Goal: Task Accomplishment & Management: Use online tool/utility

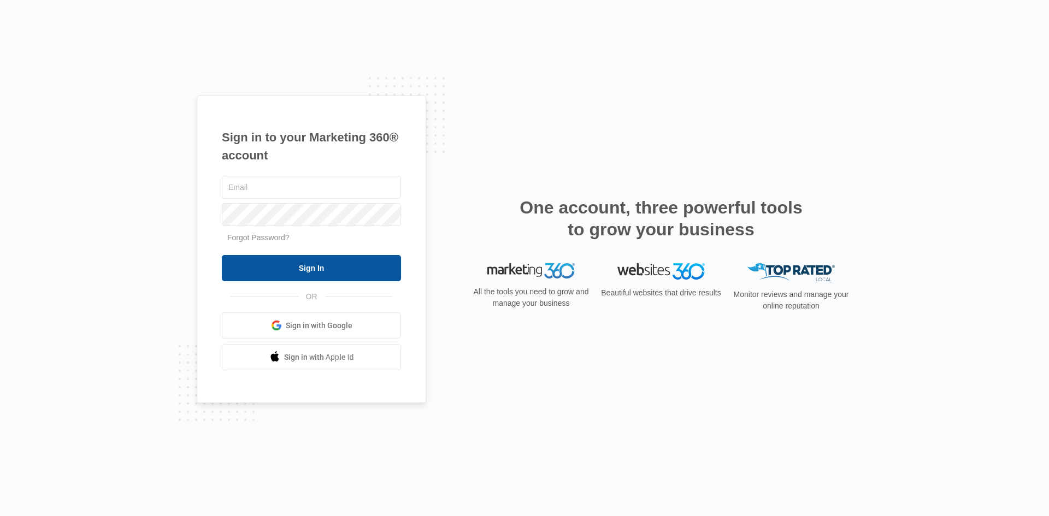
type input "[EMAIL_ADDRESS][DOMAIN_NAME]"
click at [310, 276] on input "Sign In" at bounding box center [311, 268] width 179 height 26
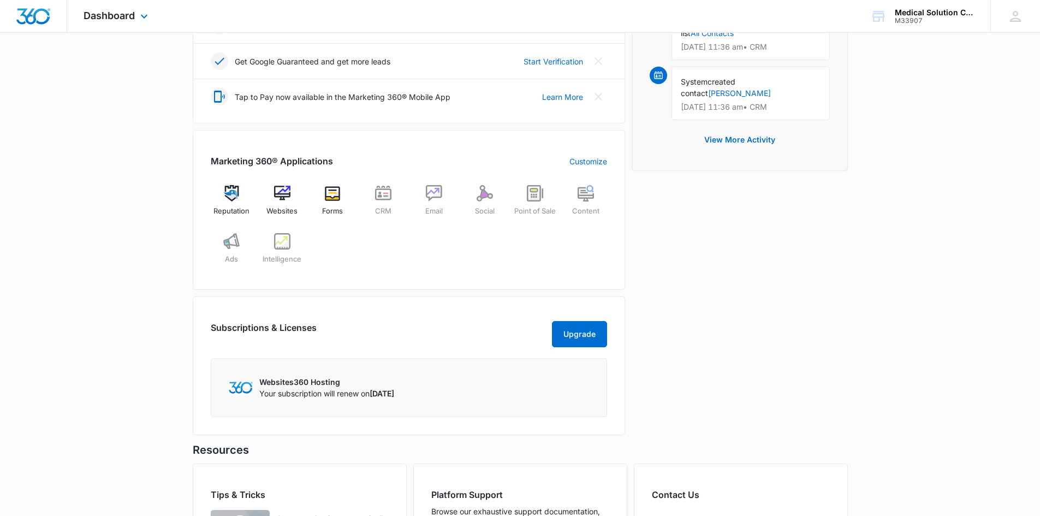
scroll to position [328, 0]
click at [288, 189] on img at bounding box center [282, 193] width 16 height 16
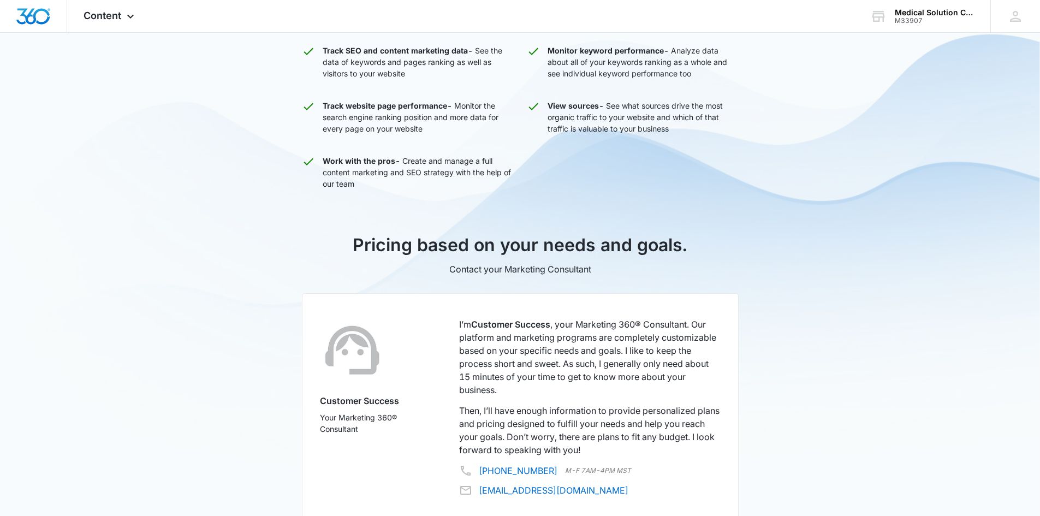
scroll to position [382, 0]
